Goal: Task Accomplishment & Management: Manage account settings

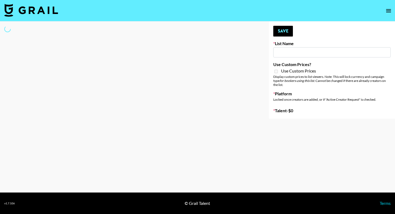
type input "Young T & Bugsy List"
select select "Song"
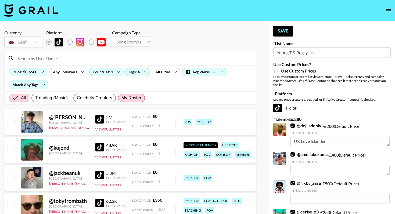
click at [133, 96] on span "My Roster" at bounding box center [131, 98] width 20 height 6
click at [121, 98] on input "My Roster" at bounding box center [121, 98] width 0 height 0
radio input "true"
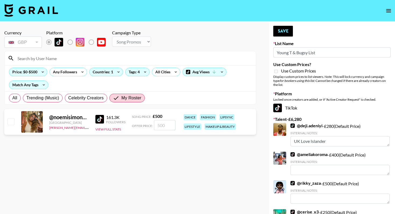
click at [10, 122] on input "checkbox" at bounding box center [11, 121] width 6 height 6
checkbox input "true"
type input "500"
click at [281, 31] on button "Save" at bounding box center [283, 31] width 20 height 11
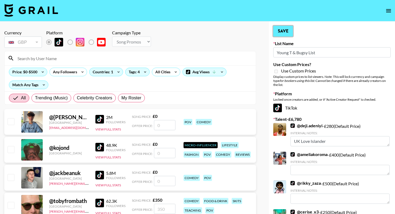
radio input "true"
